Goal: Navigation & Orientation: Find specific page/section

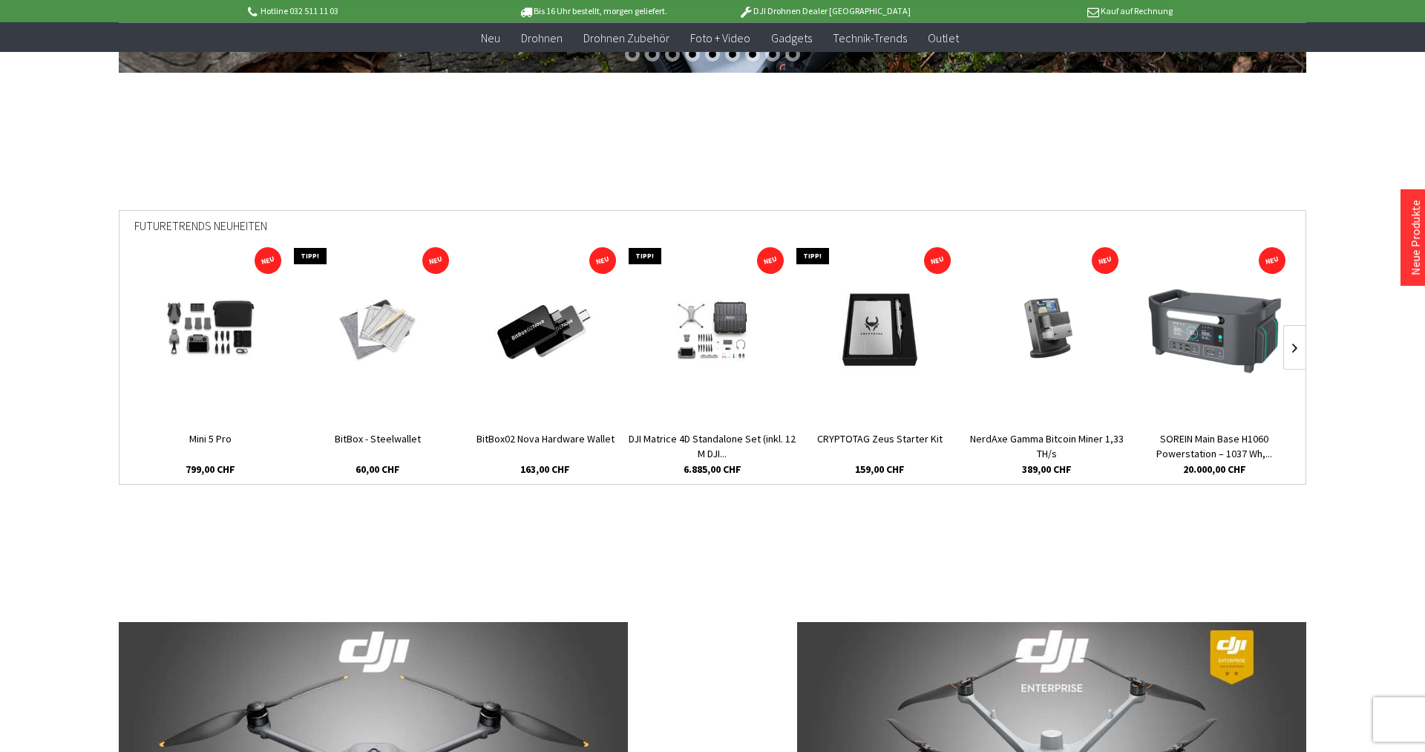
scroll to position [454, 0]
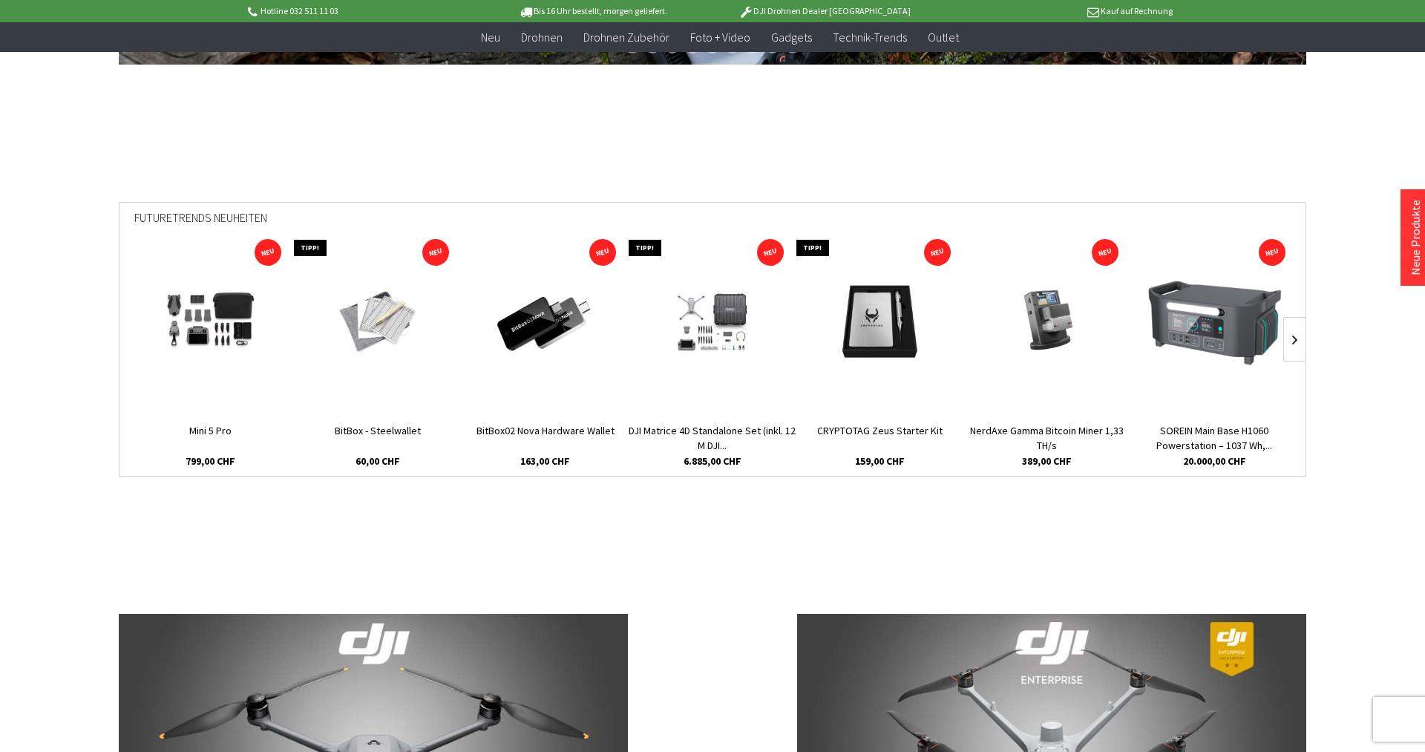
click at [569, 310] on img at bounding box center [545, 323] width 148 height 84
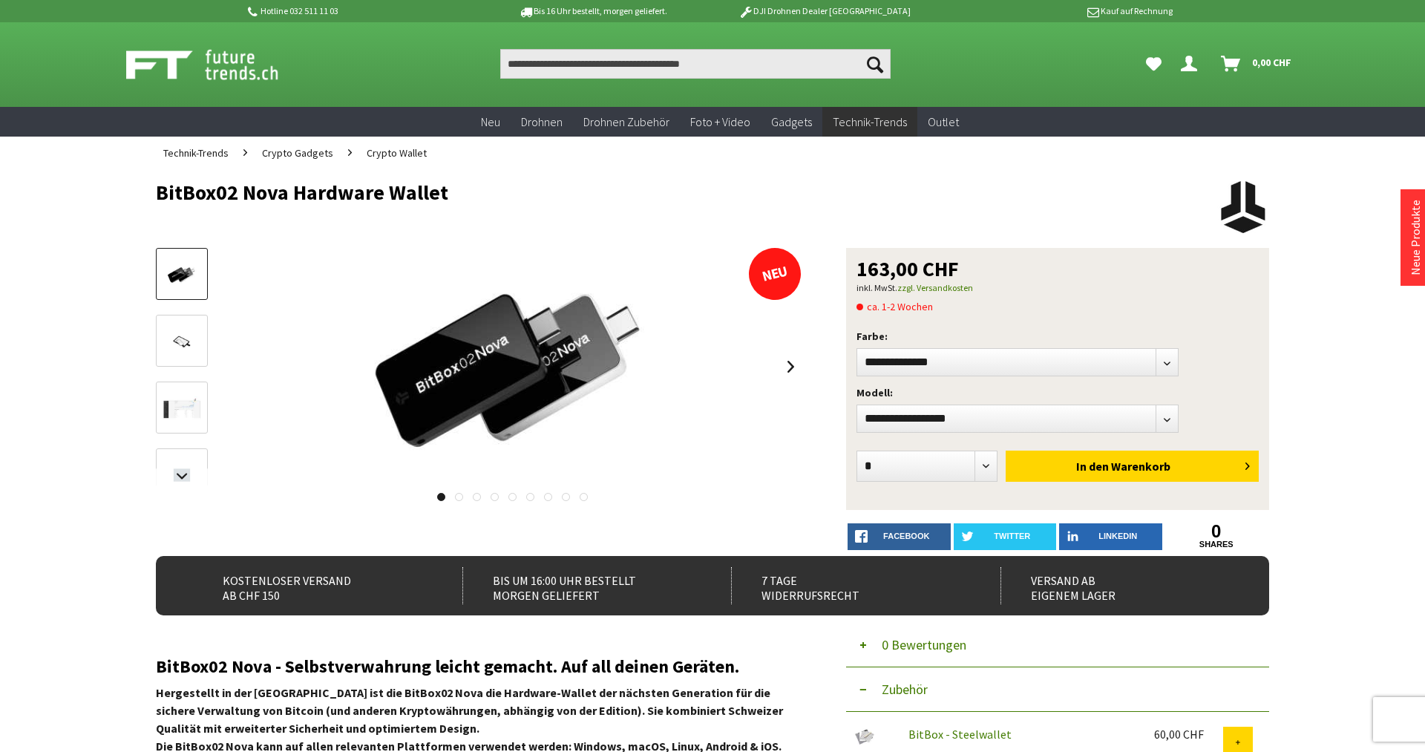
click at [180, 339] on img at bounding box center [181, 342] width 43 height 24
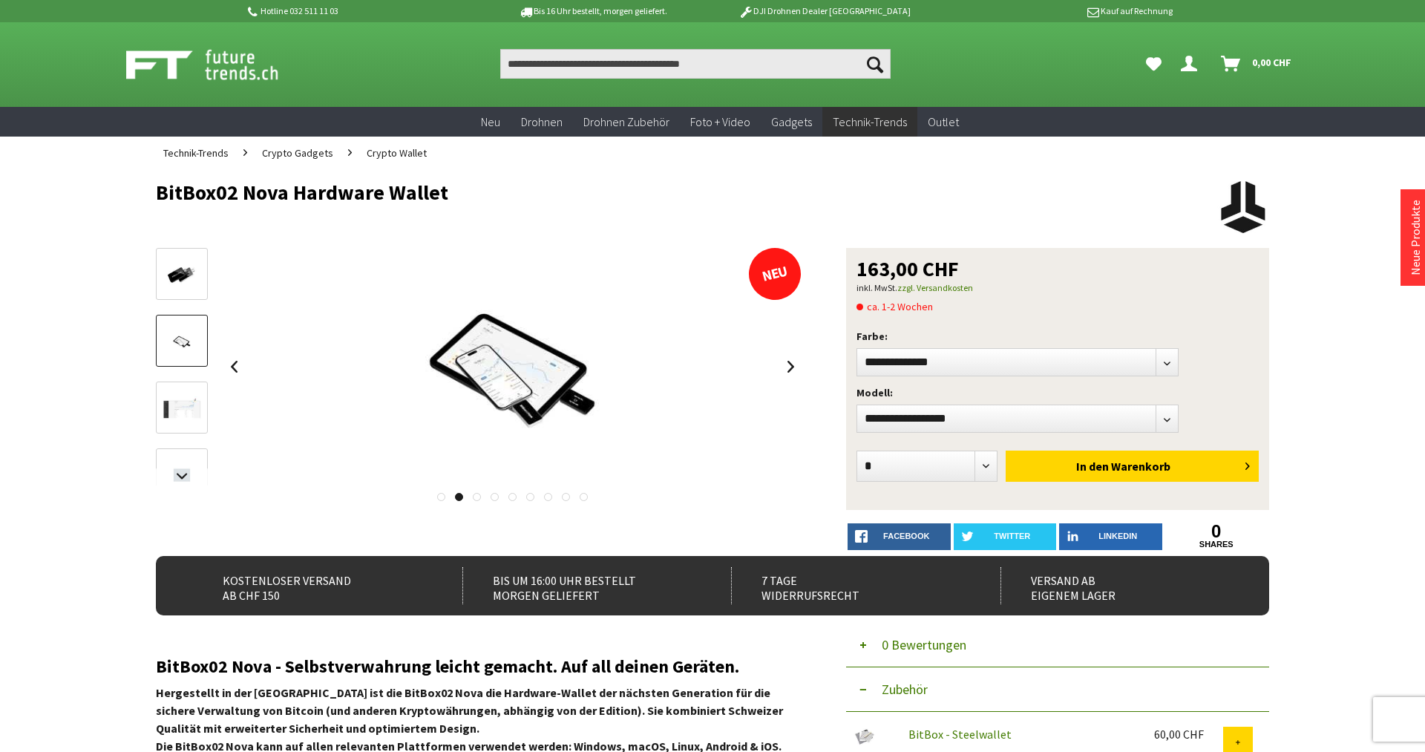
click at [187, 416] on img at bounding box center [181, 408] width 43 height 24
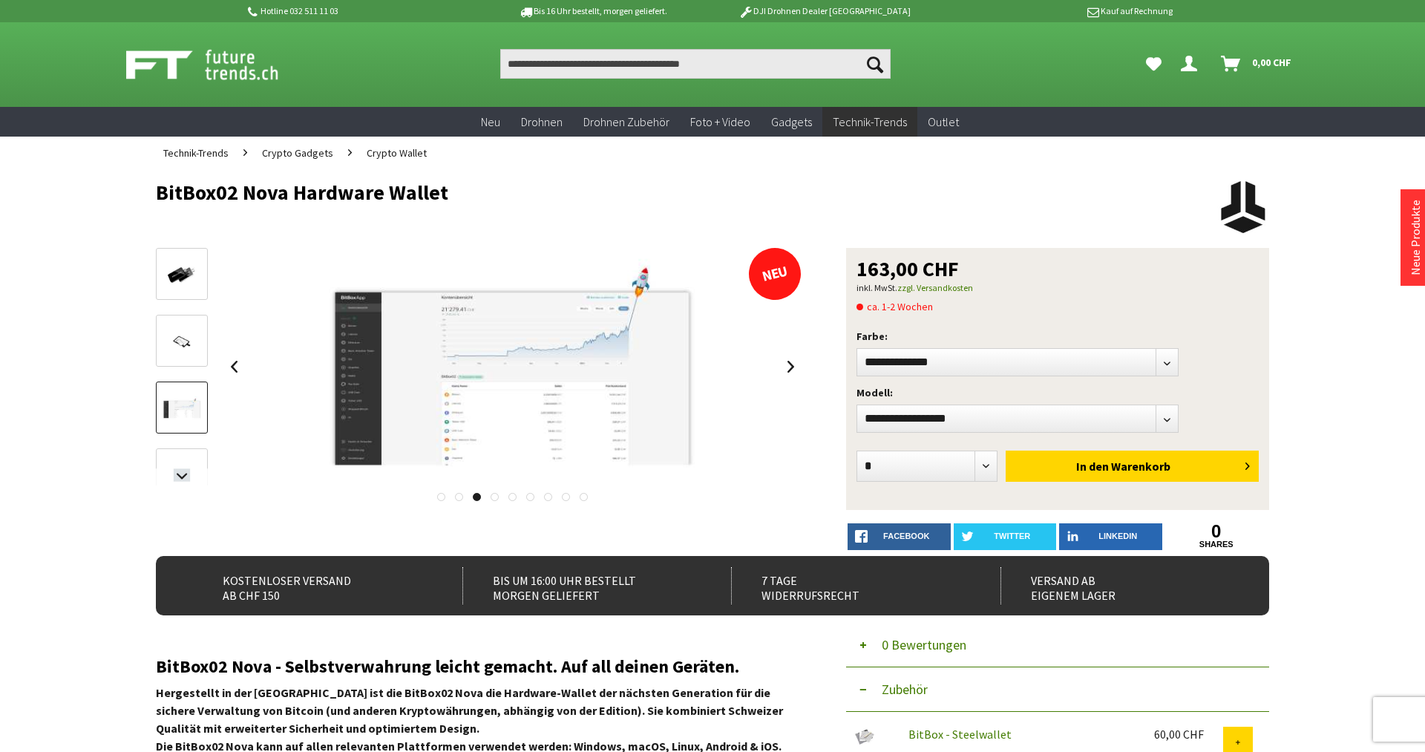
click at [191, 465] on img at bounding box center [181, 475] width 43 height 24
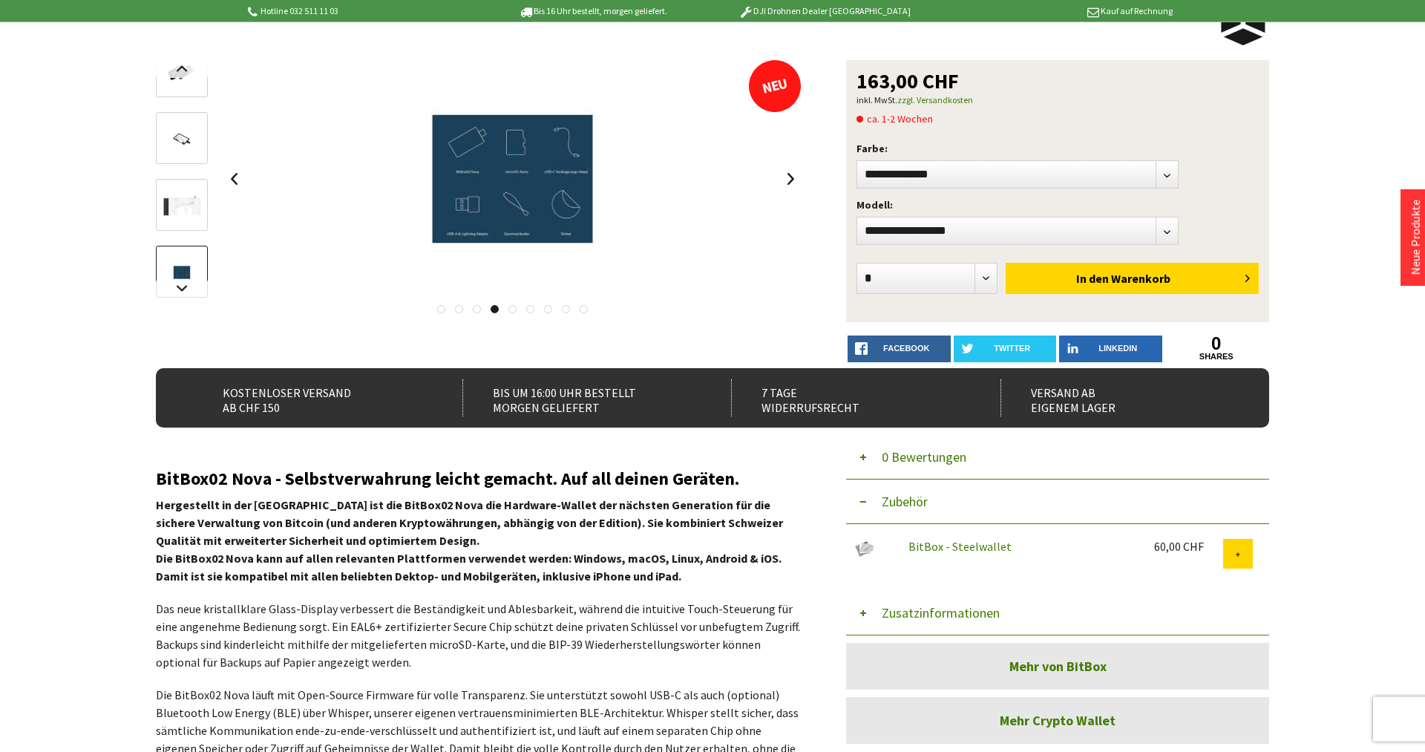
scroll to position [227, 0]
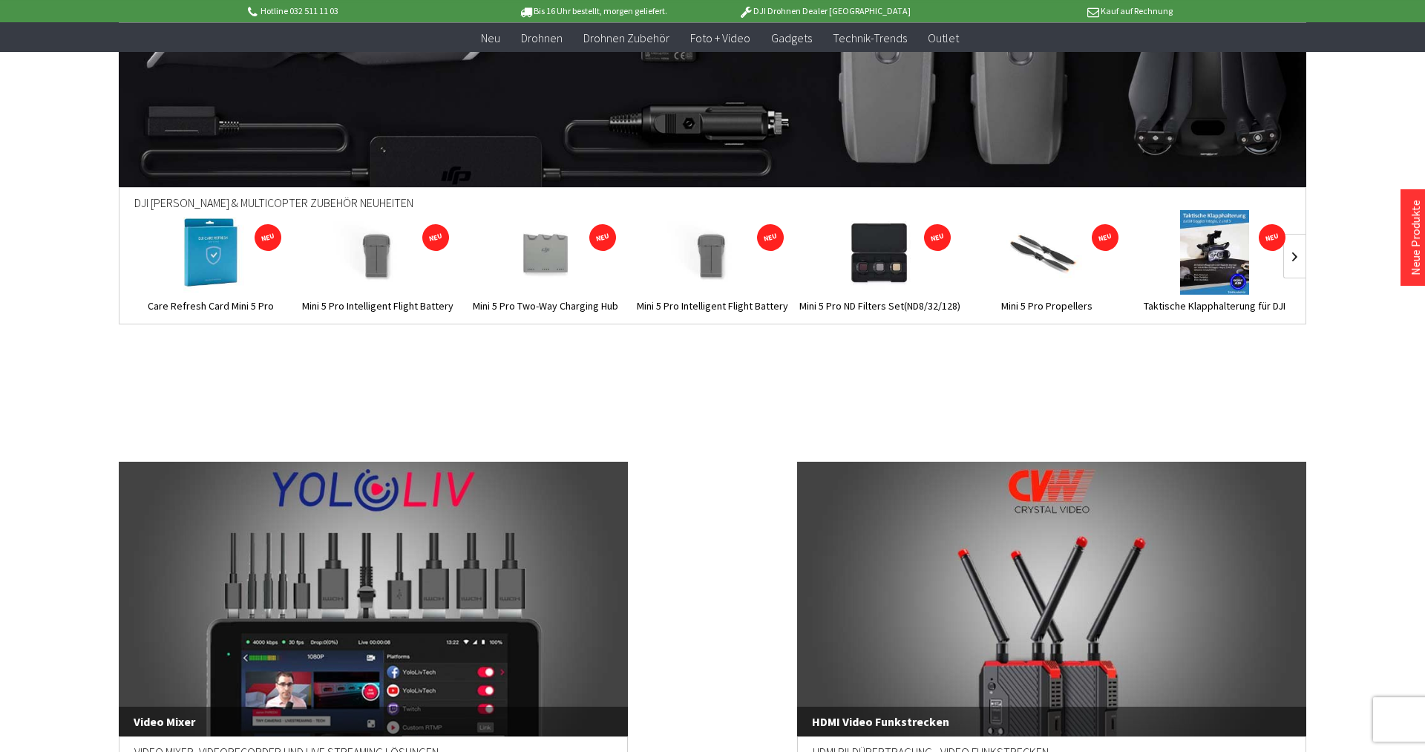
scroll to position [2356, 0]
